Goal: Participate in discussion: Engage in conversation with other users on a specific topic

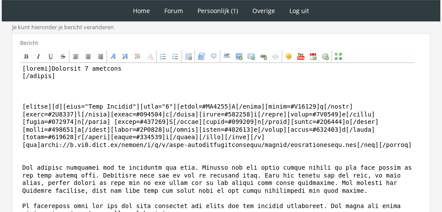
scroll to position [433, 0]
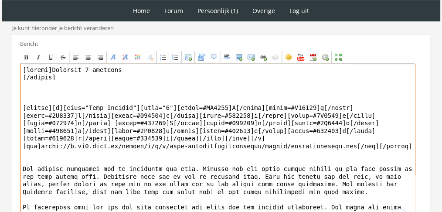
drag, startPoint x: 139, startPoint y: 76, endPoint x: 82, endPoint y: 68, distance: 57.7
click at [82, 68] on textarea "To enrich screen reader interactions, please activate Accessibility in Grammarl…" at bounding box center [217, 145] width 395 height 162
drag, startPoint x: 50, startPoint y: 66, endPoint x: 136, endPoint y: 78, distance: 86.5
click at [136, 78] on textarea "To enrich screen reader interactions, please activate Accessibility in Grammarl…" at bounding box center [217, 145] width 395 height 162
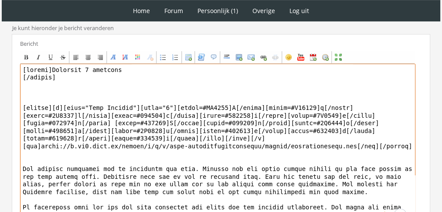
click at [136, 78] on textarea "To enrich screen reader interactions, please activate Accessibility in Grammarl…" at bounding box center [217, 145] width 395 height 162
drag, startPoint x: 131, startPoint y: 68, endPoint x: 50, endPoint y: 64, distance: 81.1
click at [50, 64] on textarea "To enrich screen reader interactions, please activate Accessibility in Grammarl…" at bounding box center [217, 145] width 395 height 162
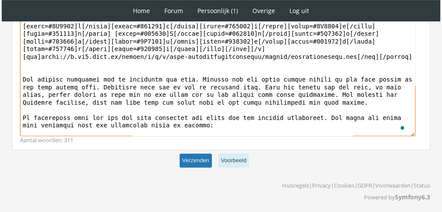
type textarea "[center]Dinsdag 30 november [/center] [center][b][font="Book Antiqua"][size="6"…"
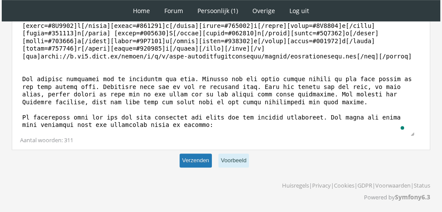
scroll to position [522, 0]
click at [203, 159] on button "Verzenden" at bounding box center [195, 161] width 32 height 14
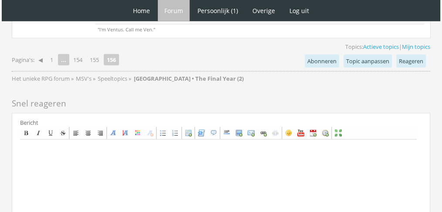
scroll to position [2284, 0]
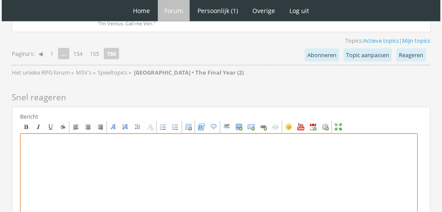
click at [350, 145] on textarea at bounding box center [218, 214] width 397 height 162
paste textarea "Lor ipsumd sitam Consec adip elitseddo eiu. Te incid utlabo etdol mag ali, eni …"
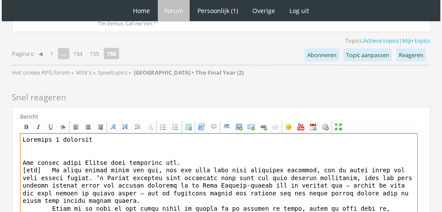
drag, startPoint x: 43, startPoint y: 124, endPoint x: 14, endPoint y: 125, distance: 29.6
click at [14, 125] on div "Bericht Bold Italic Underline Strikethrough Align left Center Align right Font …" at bounding box center [221, 208] width 418 height 202
click at [35, 166] on textarea "To enrich screen reader interactions, please activate Accessibility in Grammarl…" at bounding box center [218, 214] width 397 height 162
paste textarea "[tab]"
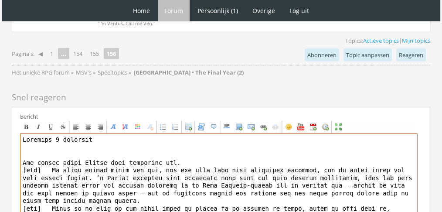
paste textarea "[tab]"
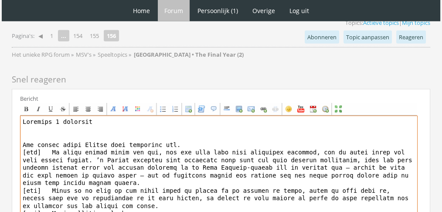
scroll to position [2310, 0]
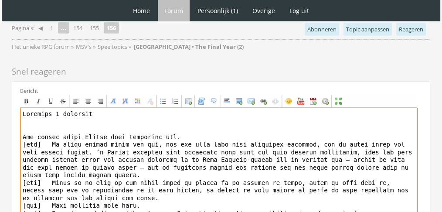
paste textarea "[tab]"
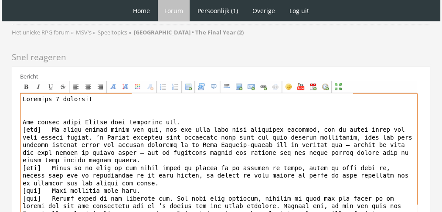
scroll to position [8, 0]
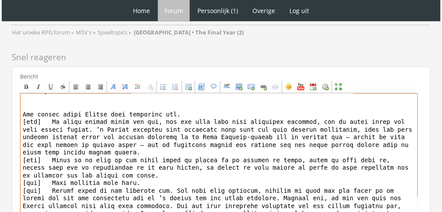
paste textarea "[tab]"
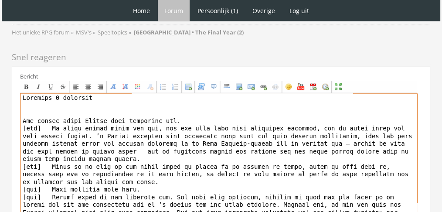
scroll to position [0, 0]
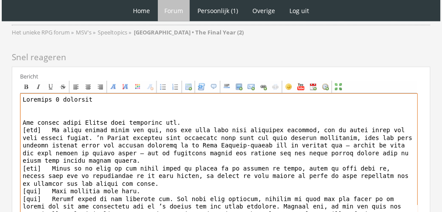
drag, startPoint x: 99, startPoint y: 55, endPoint x: 9, endPoint y: 48, distance: 90.4
click at [88, 83] on div "Center" at bounding box center [87, 86] width 7 height 7
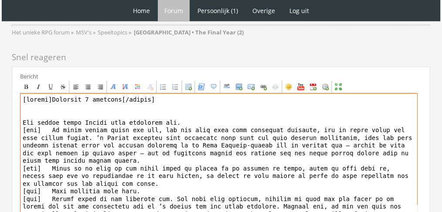
click at [114, 93] on textarea "To enrich screen reader interactions, please activate Accessibility in Grammarl…" at bounding box center [218, 174] width 397 height 162
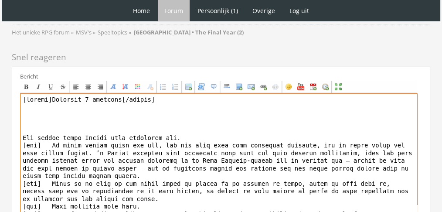
paste textarea "[center][b][font="Book Antiqua"][size="6"][color=#FF99F8]F[/color][color=#FF9DE…"
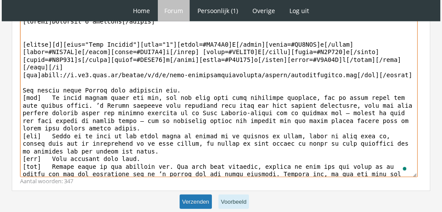
type textarea "[center]Zaterdag 4 december[/center] [center][b][font="Book Antiqua"][size="6"]…"
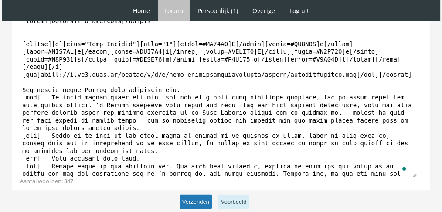
scroll to position [2402, 0]
click at [200, 195] on button "Verzenden" at bounding box center [195, 202] width 32 height 14
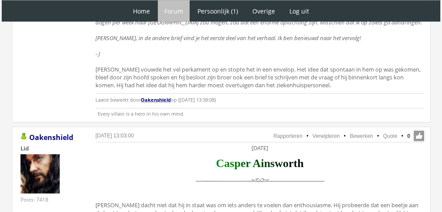
scroll to position [1718, 0]
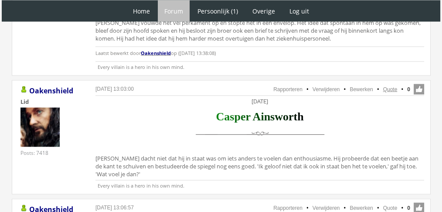
click at [394, 86] on link "Quote" at bounding box center [390, 89] width 14 height 6
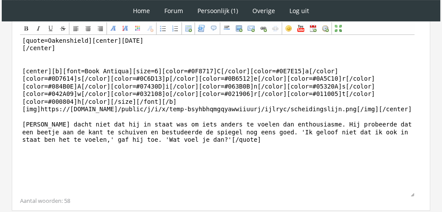
scroll to position [295, 0]
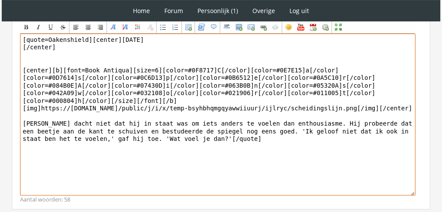
click at [244, 130] on textarea "[quote=Oakenshield][center]Dinsdag 30 november [/center] [center][b][font=Book …" at bounding box center [217, 115] width 395 height 162
paste textarea "Eerst begreep Casper niet wat Isabella bedoelde, tot hij haar spiegelbeeld iets…"
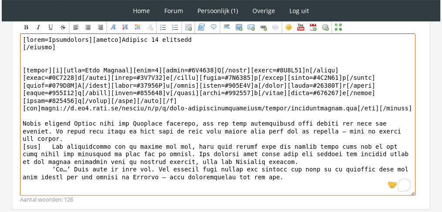
drag, startPoint x: 40, startPoint y: 127, endPoint x: 18, endPoint y: 127, distance: 21.3
click at [18, 127] on div "Bericht Bold Italic Underline Strikethrough Align left Center Align right Font …" at bounding box center [221, 106] width 418 height 205
click at [29, 149] on textarea "To enrich screen reader interactions, please activate Accessibility in Grammarl…" at bounding box center [217, 115] width 395 height 162
paste textarea "[tab]"
drag, startPoint x: 60, startPoint y: 47, endPoint x: 18, endPoint y: 34, distance: 43.6
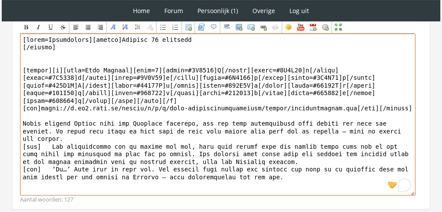
click at [18, 34] on div "Bericht Bold Italic Underline Strikethrough Align left Center Align right Font …" at bounding box center [221, 106] width 418 height 205
click at [75, 41] on textarea "To enrich screen reader interactions, please activate Accessibility in Grammarl…" at bounding box center [217, 115] width 395 height 162
drag, startPoint x: 85, startPoint y: 37, endPoint x: 0, endPoint y: 20, distance: 86.7
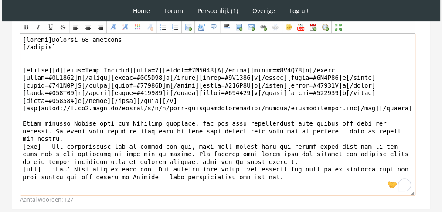
click at [122, 42] on textarea "To enrich screen reader interactions, please activate Accessibility in Grammarl…" at bounding box center [217, 115] width 395 height 162
click at [124, 38] on textarea "To enrich screen reader interactions, please activate Accessibility in Grammarl…" at bounding box center [217, 115] width 395 height 162
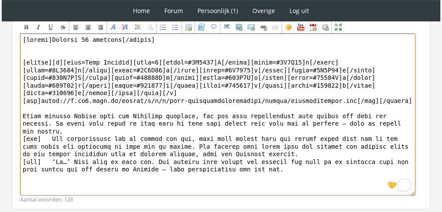
scroll to position [354, 0]
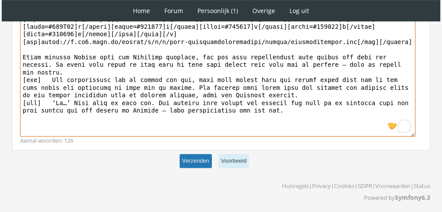
type textarea "[center]Dinsdag 30 november[/center] [center][b][font=Book Antiqua][size=6][col…"
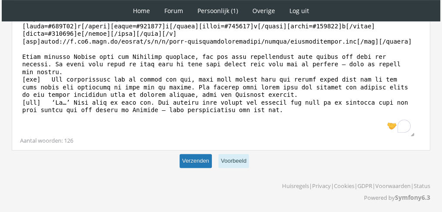
click at [194, 157] on button "Verzenden" at bounding box center [195, 161] width 32 height 14
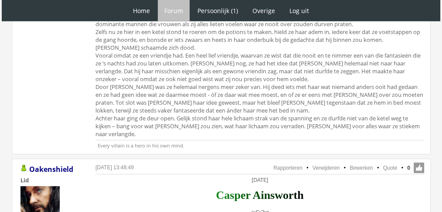
scroll to position [2500, 0]
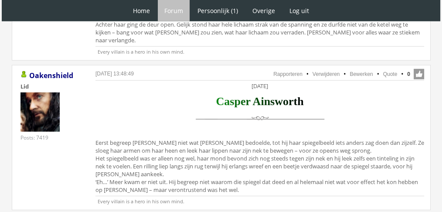
click at [357, 70] on li "Bewerken" at bounding box center [357, 74] width 32 height 8
click at [356, 71] on link "Bewerken" at bounding box center [360, 74] width 23 height 6
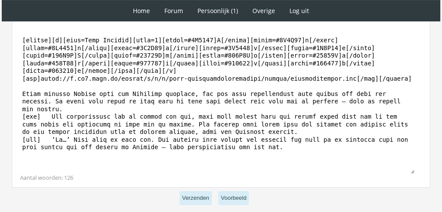
scroll to position [329, 0]
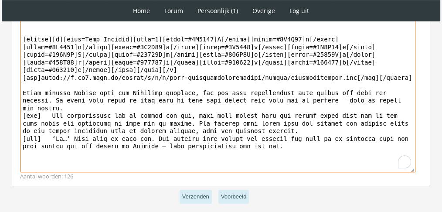
click at [100, 94] on textarea "To enrich screen reader interactions, please activate Accessibility in Grammarl…" at bounding box center [217, 91] width 395 height 162
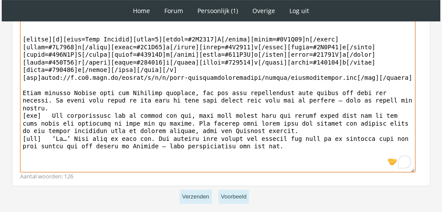
click at [90, 107] on textarea "To enrich screen reader interactions, please activate Accessibility in Grammarl…" at bounding box center [217, 91] width 395 height 162
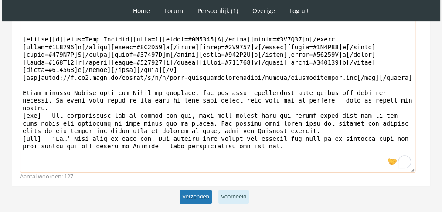
type textarea "[center]Dinsdag 30 november[/center] [center][b][font=Book Antiqua][size=6][col…"
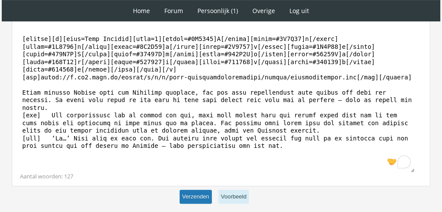
click at [187, 194] on button "Verzenden" at bounding box center [195, 196] width 32 height 14
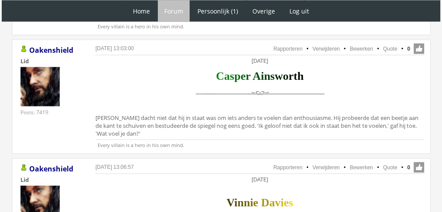
scroll to position [1846, 0]
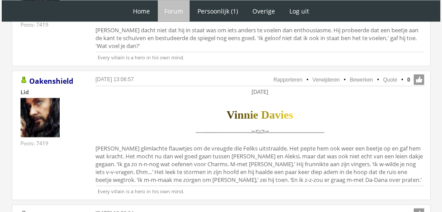
click at [392, 71] on div "14 september 2025 om 13:06:57 Rapporteren Verwijderen Bewerken Quote 0 Acties: …" at bounding box center [221, 136] width 419 height 130
click at [387, 77] on link "Quote" at bounding box center [390, 80] width 14 height 6
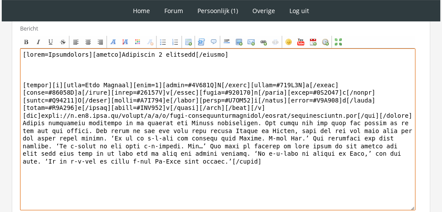
scroll to position [310, 0]
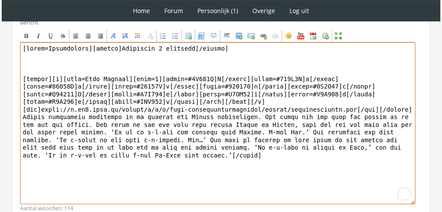
drag, startPoint x: 243, startPoint y: 156, endPoint x: 43, endPoint y: 110, distance: 204.8
click at [43, 110] on textarea "To enrich screen reader interactions, please activate Accessibility in Grammarl…" at bounding box center [217, 123] width 395 height 162
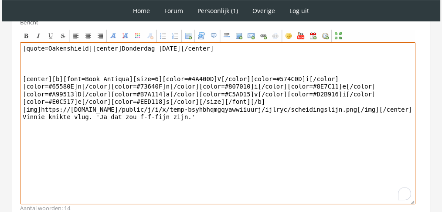
drag, startPoint x: 86, startPoint y: 38, endPoint x: 0, endPoint y: 3, distance: 93.2
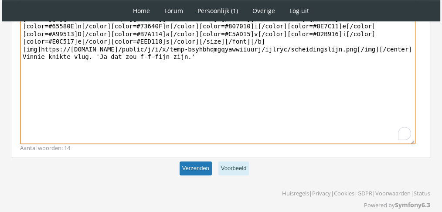
type textarea "[center]Donderdag [DATE][/center] [center][b][font=Book Antiqua][size=6][color=…"
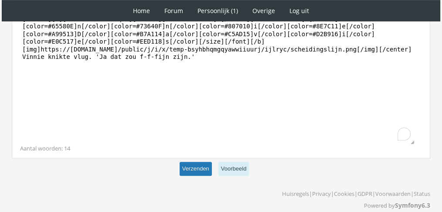
click at [202, 162] on button "Verzenden" at bounding box center [195, 169] width 32 height 14
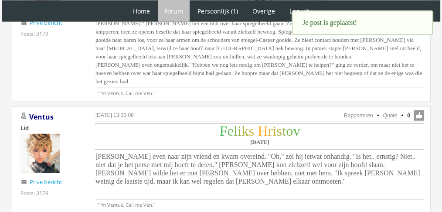
scroll to position [2067, 0]
